Goal: Task Accomplishment & Management: Manage account settings

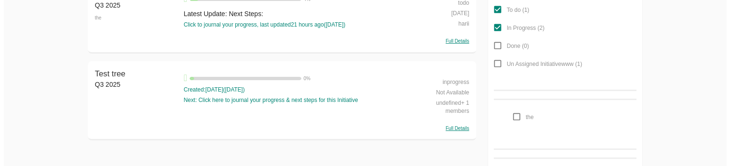
scroll to position [163, 0]
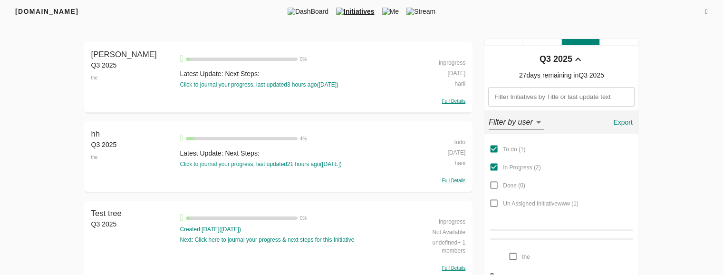
scroll to position [54, 0]
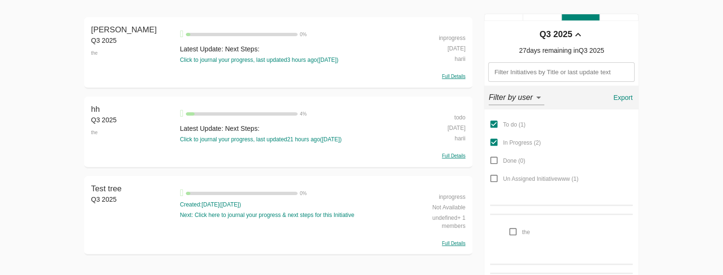
scroll to position [54, 0]
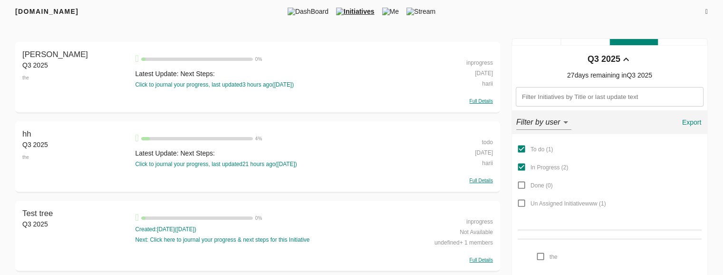
scroll to position [90, 0]
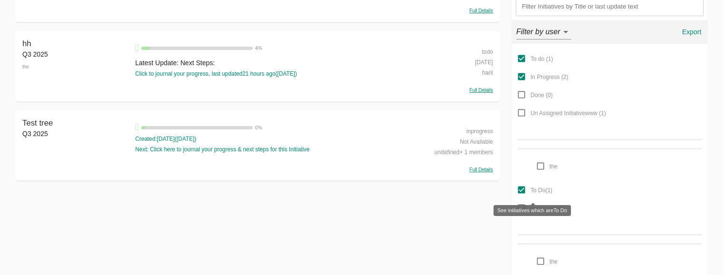
click at [541, 193] on span "To Do ( 1 )" at bounding box center [541, 189] width 22 height 11
click at [530, 193] on input "To Do ( 1 )" at bounding box center [521, 190] width 18 height 18
checkbox input "false"
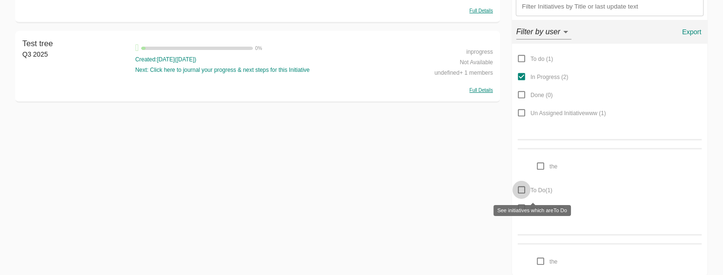
click at [521, 189] on input "To Do ( 1 )" at bounding box center [521, 190] width 18 height 18
checkbox input "true"
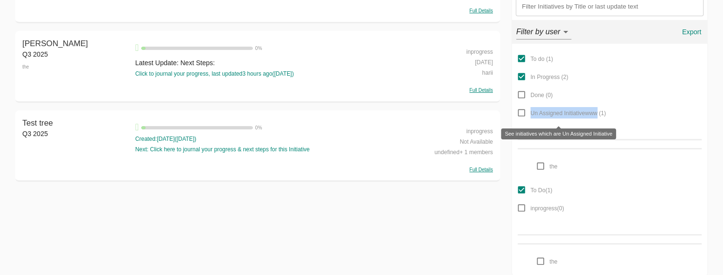
drag, startPoint x: 530, startPoint y: 111, endPoint x: 597, endPoint y: 116, distance: 66.7
click at [597, 116] on span "Un Assigned Initiativewww ( 1 )" at bounding box center [568, 112] width 76 height 11
copy span "Un Assigned Initiativewww"
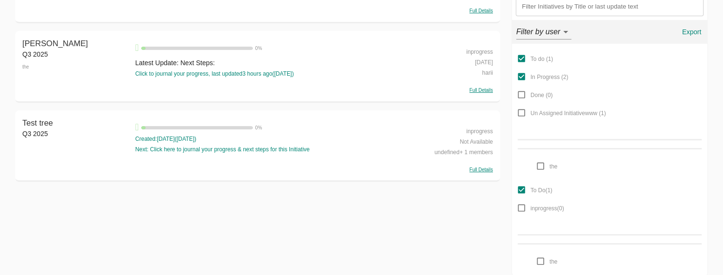
click at [564, 124] on div "To do ( 1 ) In Progress ( 2 ) Done ( 0 ) Un Assigned Initiativewww ( 1 ) the" at bounding box center [609, 111] width 184 height 125
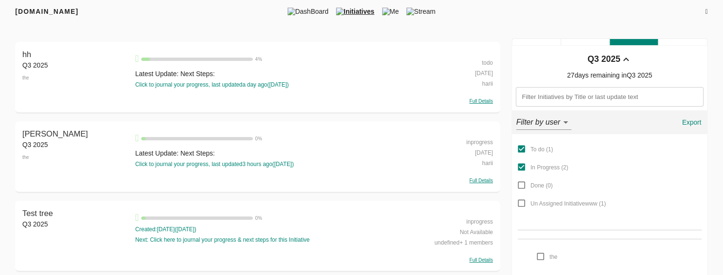
click at [708, 10] on div "FRIYAY.COM DashBoard Initiatives Me Stream" at bounding box center [361, 11] width 723 height 23
click at [705, 9] on icon at bounding box center [706, 12] width 2 height 7
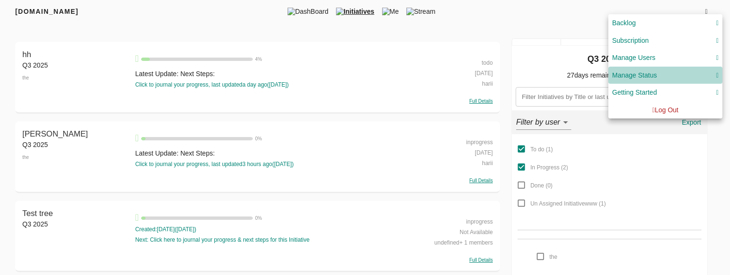
click at [656, 73] on div "Manage Status" at bounding box center [634, 75] width 45 height 12
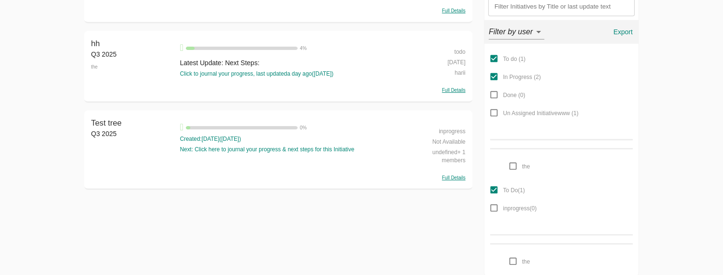
scroll to position [55, 0]
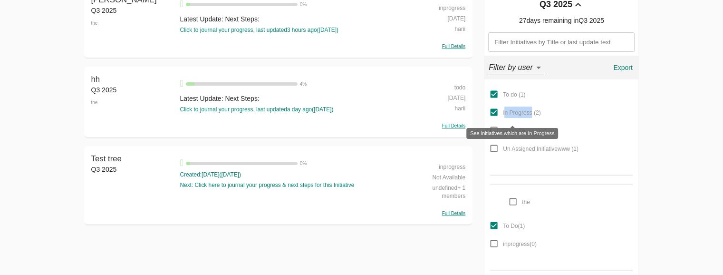
drag, startPoint x: 532, startPoint y: 113, endPoint x: 504, endPoint y: 111, distance: 28.1
click at [504, 111] on span "In Progress ( 2 )" at bounding box center [522, 112] width 38 height 7
copy span "In Progress"
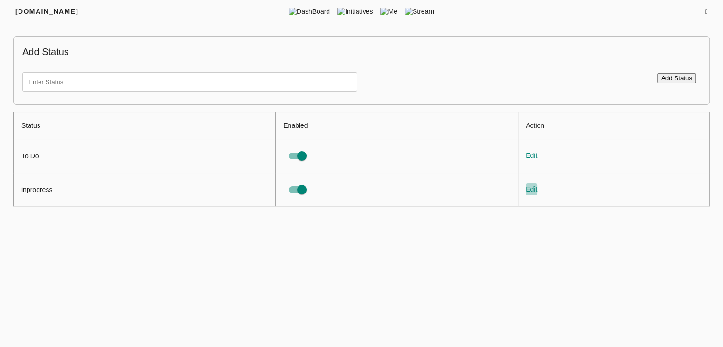
click at [536, 192] on span "Edit" at bounding box center [531, 189] width 11 height 12
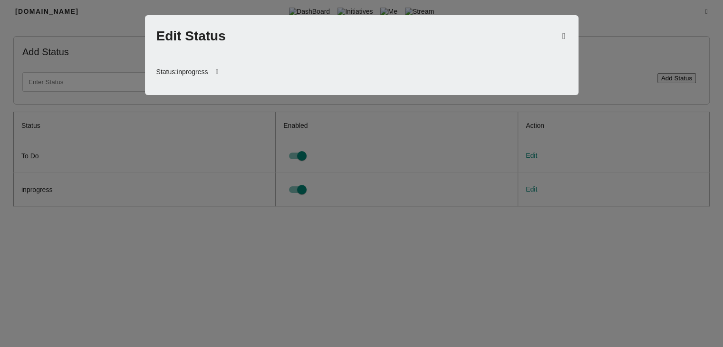
click at [221, 66] on icon at bounding box center [217, 72] width 19 height 23
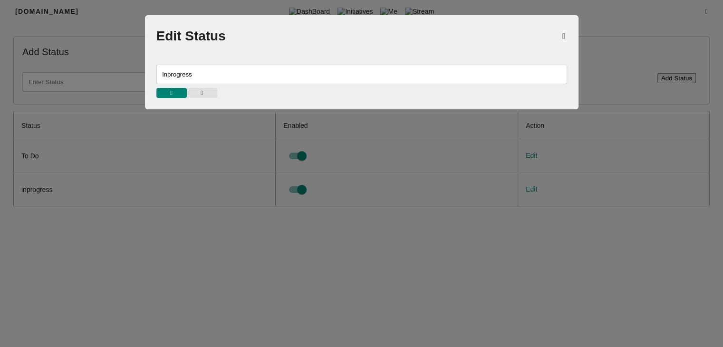
drag, startPoint x: 211, startPoint y: 73, endPoint x: 86, endPoint y: 69, distance: 125.5
click at [86, 69] on div "Edit Status inprogress" at bounding box center [361, 173] width 723 height 347
paste input "In P"
type input "In Progress"
click at [181, 95] on span "button" at bounding box center [171, 93] width 21 height 6
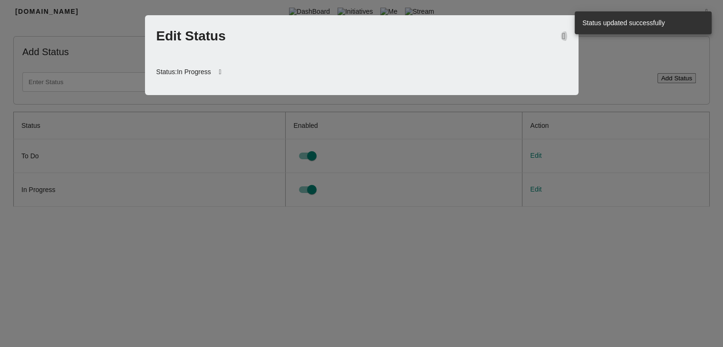
click at [563, 32] on icon "button" at bounding box center [563, 36] width 3 height 9
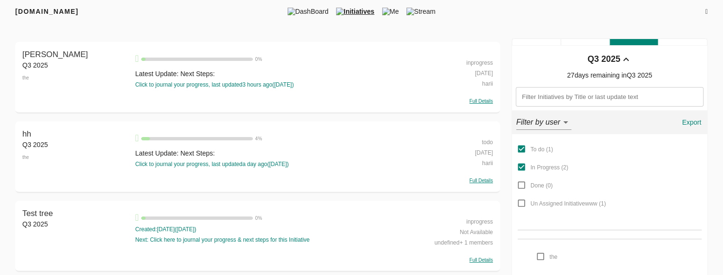
scroll to position [76, 0]
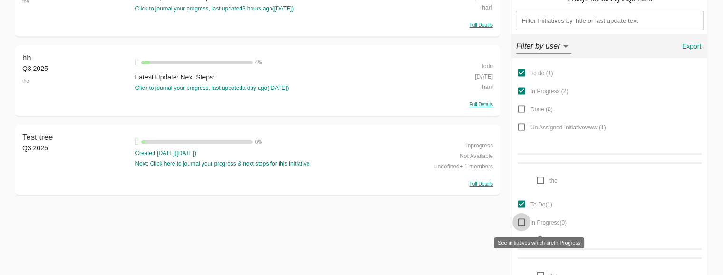
click at [520, 219] on input "In Progress ( 0 )" at bounding box center [521, 222] width 18 height 18
checkbox input "false"
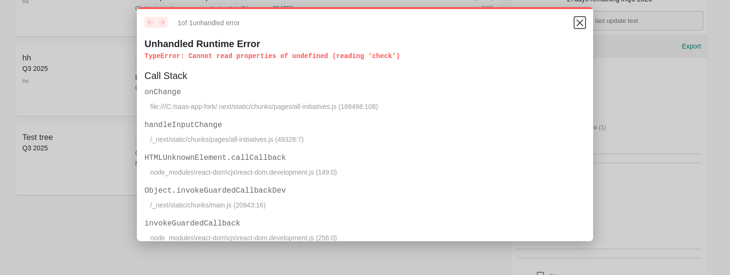
click at [577, 25] on icon "Close" at bounding box center [580, 23] width 6 height 6
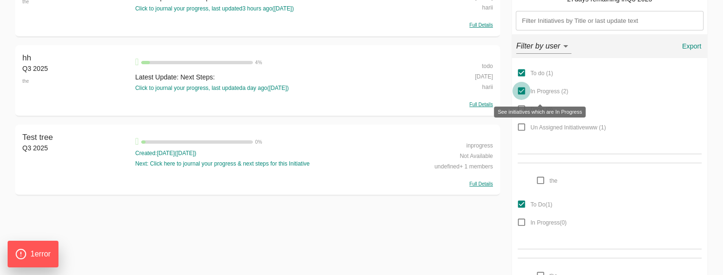
click at [520, 86] on input "In Progress ( 2 )" at bounding box center [521, 91] width 18 height 18
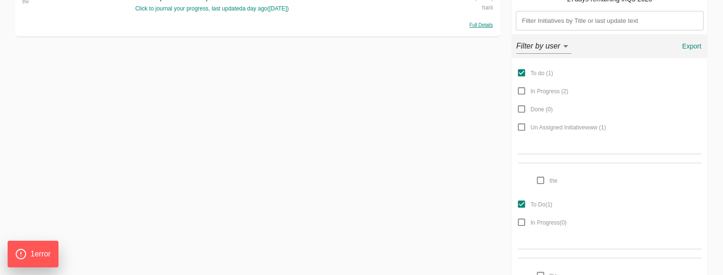
scroll to position [0, 0]
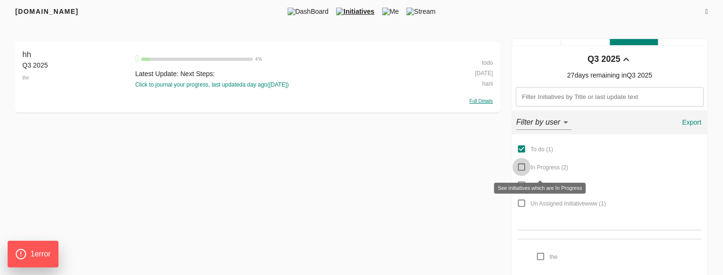
click at [520, 166] on input "In Progress ( 2 )" at bounding box center [521, 167] width 18 height 18
checkbox input "true"
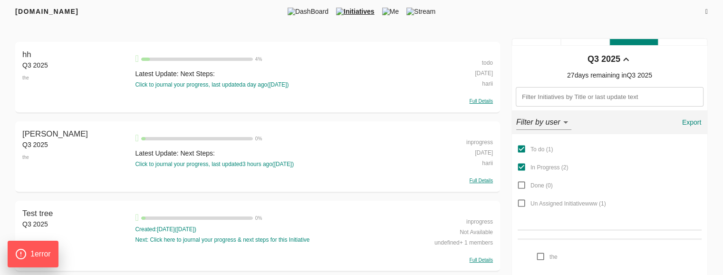
scroll to position [90, 0]
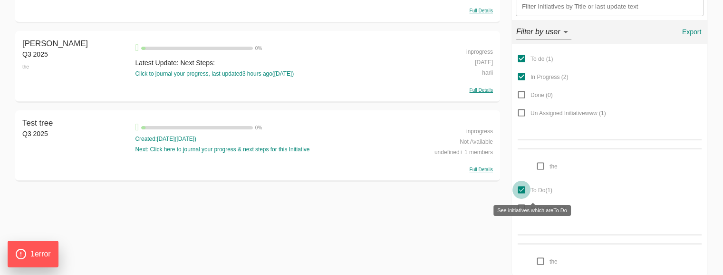
click at [520, 187] on input "To Do ( 1 )" at bounding box center [521, 190] width 18 height 18
checkbox input "false"
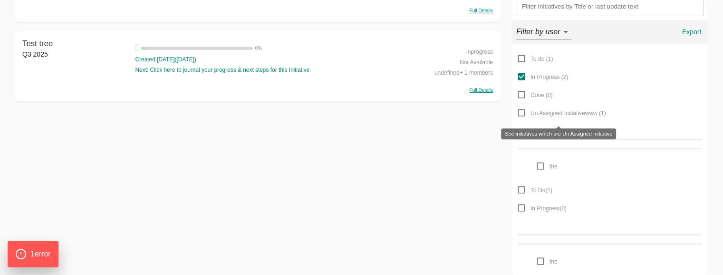
scroll to position [11, 0]
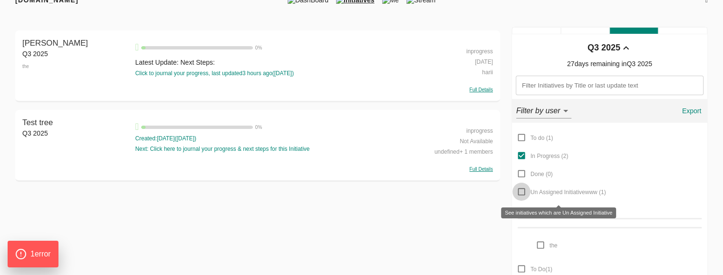
click at [520, 187] on input "Un Assigned Initiativewww ( 1 )" at bounding box center [521, 191] width 18 height 18
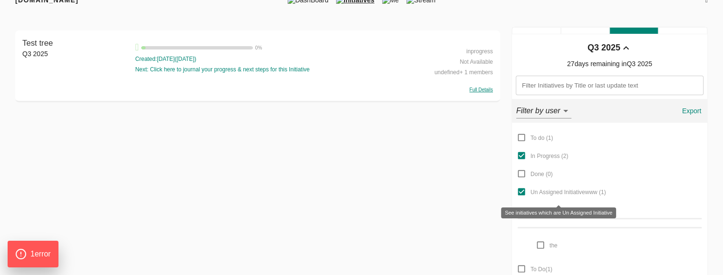
click at [520, 187] on input "Un Assigned Initiativewww ( 1 )" at bounding box center [521, 191] width 18 height 18
checkbox input "false"
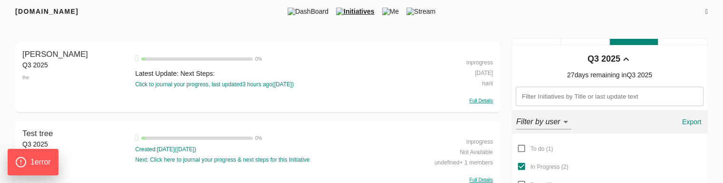
scroll to position [182, 0]
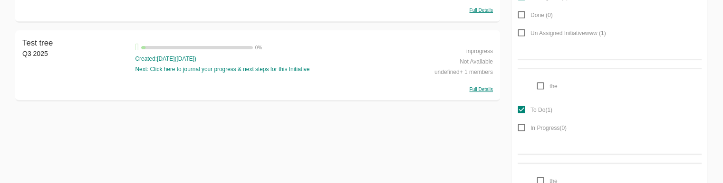
scroll to position [182, 0]
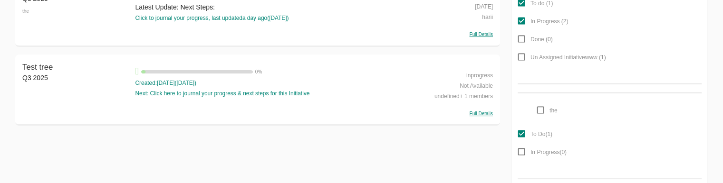
scroll to position [182, 0]
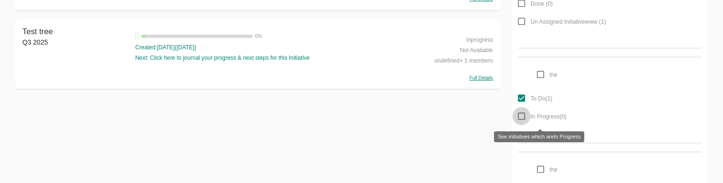
click at [522, 118] on input "In Progress ( 0 )" at bounding box center [521, 116] width 18 height 18
checkbox input "false"
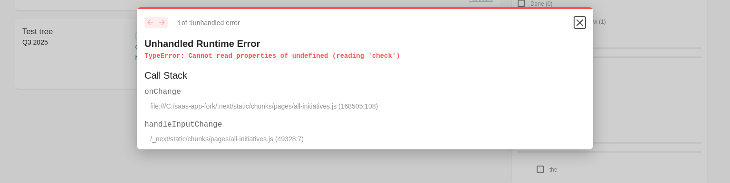
click at [574, 23] on icon "Close" at bounding box center [579, 22] width 11 height 11
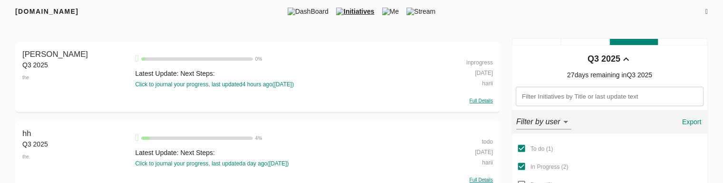
click at [172, 3] on div "FRIYAY.COM DashBoard Initiatives Me Stream" at bounding box center [361, 11] width 723 height 23
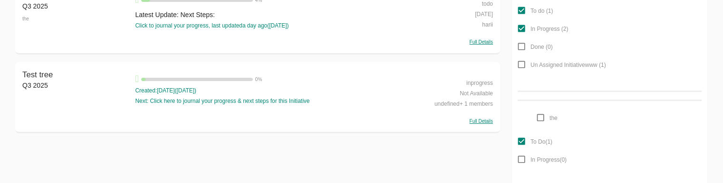
scroll to position [138, 0]
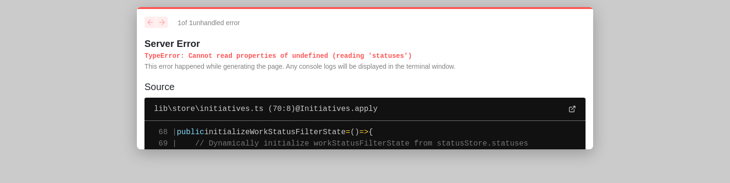
click at [344, 134] on span "initializeWorkStatusFilterState" at bounding box center [275, 132] width 142 height 9
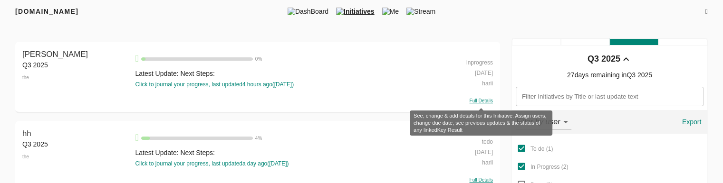
click at [482, 99] on span "Full Details" at bounding box center [480, 100] width 23 height 5
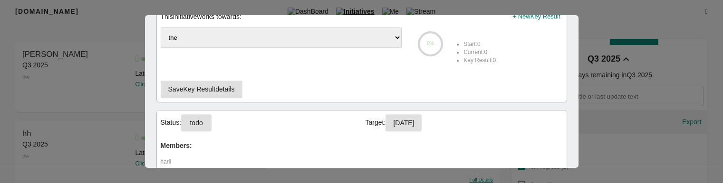
scroll to position [476, 0]
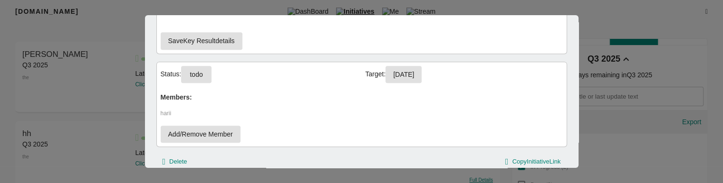
click at [199, 79] on button "todo" at bounding box center [196, 75] width 30 height 18
select select "inprogress"
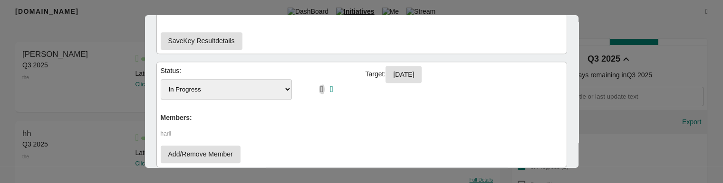
click at [320, 87] on icon "button" at bounding box center [321, 89] width 3 height 9
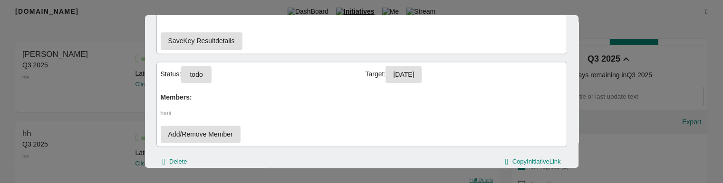
drag, startPoint x: 314, startPoint y: 87, endPoint x: 238, endPoint y: 76, distance: 76.5
click at [238, 76] on div "Status: todo" at bounding box center [259, 75] width 197 height 18
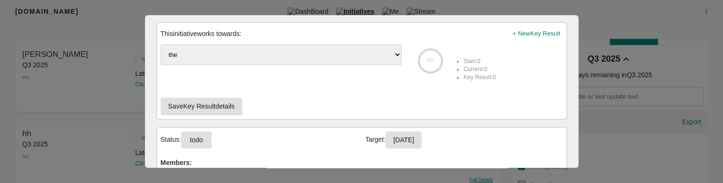
scroll to position [410, 0]
click at [204, 139] on span "todo" at bounding box center [196, 141] width 15 height 12
select select "inprogress"
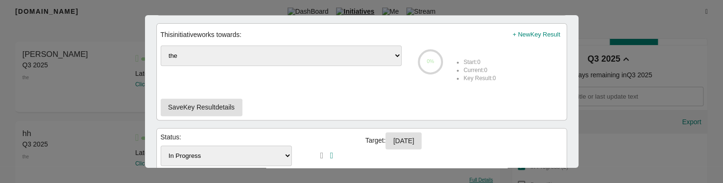
click at [199, 150] on select "To Do In Progress" at bounding box center [227, 156] width 132 height 20
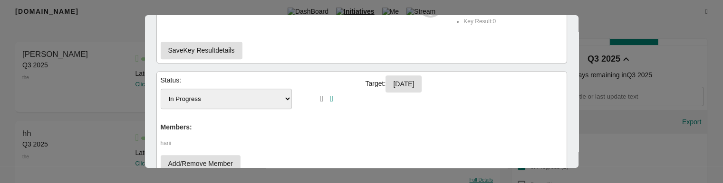
scroll to position [470, 0]
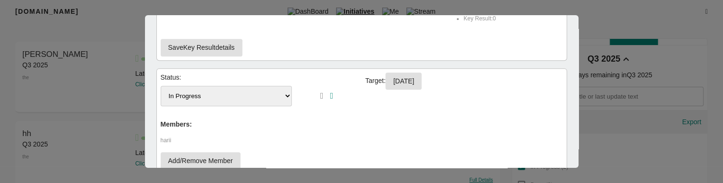
click at [311, 94] on div at bounding box center [325, 95] width 66 height 11
click at [363, 122] on div "Status: To Do In Progress Target: 30-09-2025 Members: harii Add/Remove Member" at bounding box center [361, 121] width 411 height 106
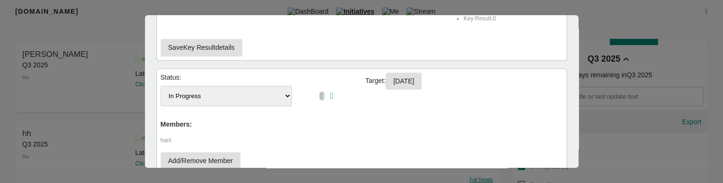
click at [320, 92] on icon "button" at bounding box center [321, 96] width 3 height 9
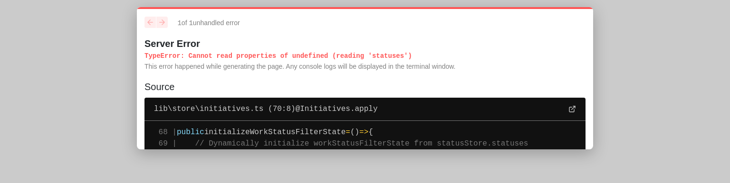
click at [291, 124] on pre "68 | public initializeWorkStatusFilterState = () => { 69 | // Dynamically initi…" at bounding box center [364, 166] width 441 height 91
click at [282, 132] on span "initializeWorkStatusFilterState" at bounding box center [275, 132] width 142 height 9
click at [276, 130] on span "initializeWorkStatusFilterState" at bounding box center [275, 132] width 142 height 9
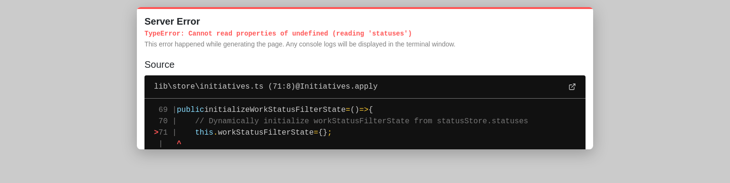
scroll to position [14, 0]
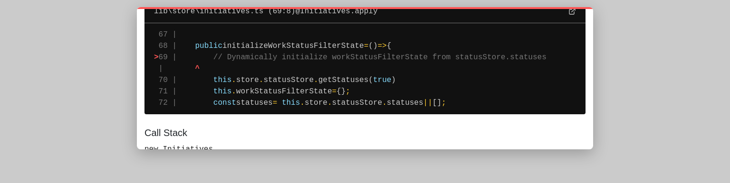
scroll to position [100, 0]
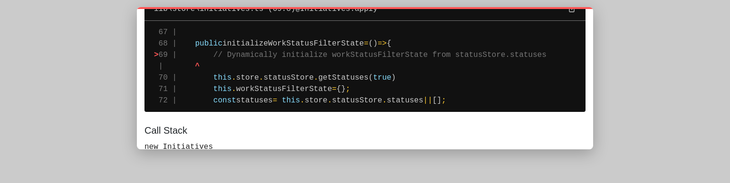
click at [398, 96] on span "statuses" at bounding box center [405, 100] width 37 height 9
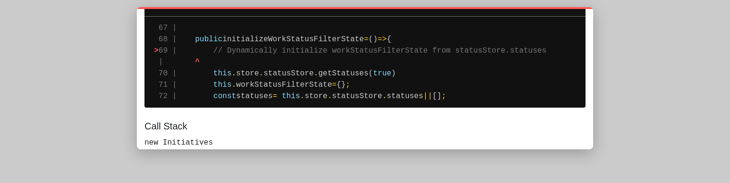
scroll to position [104, 0]
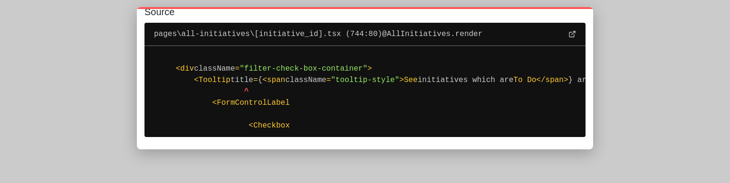
scroll to position [77, 0]
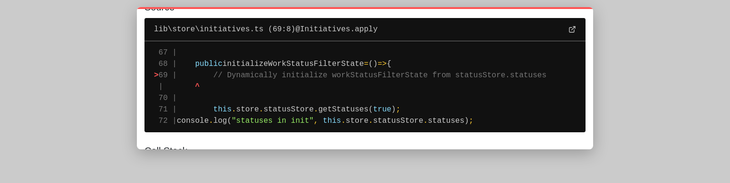
scroll to position [80, 0]
click at [359, 85] on pre "67 | 68 | public initializeWorkStatusFilterState = () => { > 69 | // Dynamicall…" at bounding box center [364, 86] width 441 height 91
click at [327, 113] on span "getStatuses(" at bounding box center [345, 109] width 55 height 9
